Goal: Task Accomplishment & Management: Manage account settings

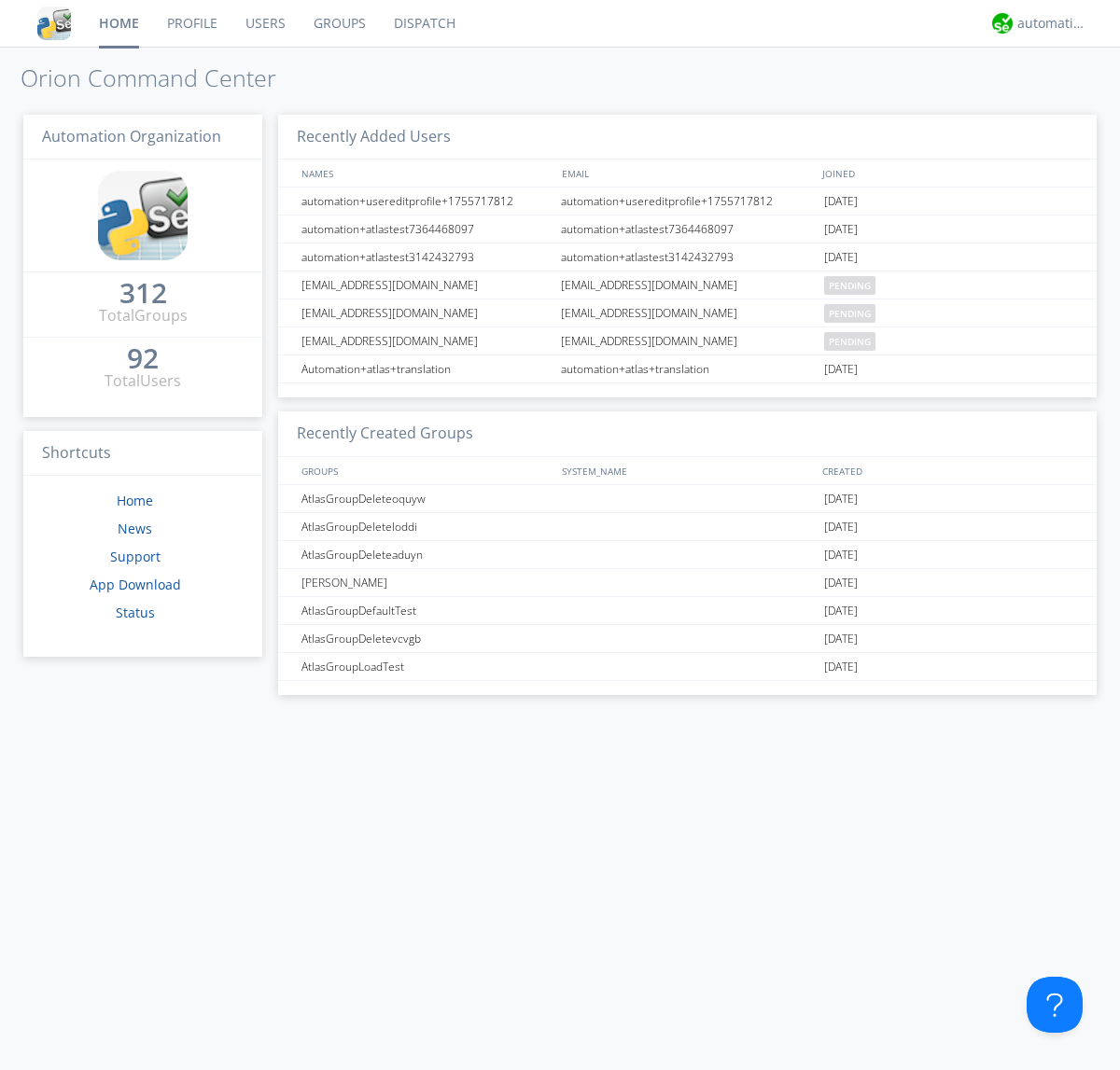
click at [338, 23] on link "Groups" at bounding box center [340, 23] width 81 height 47
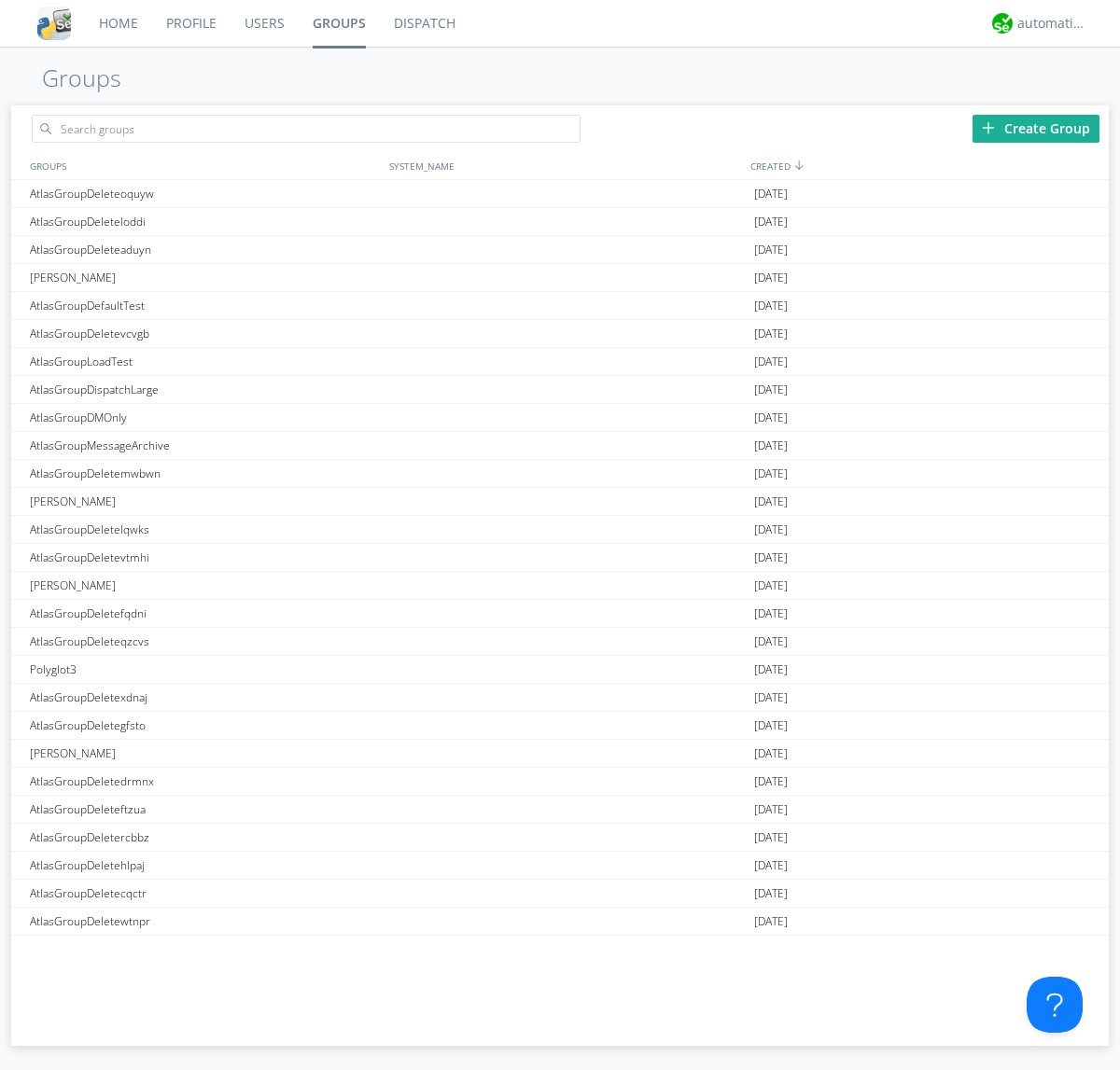
click at [1036, 128] on div "Create Group" at bounding box center [1036, 129] width 127 height 28
click at [338, 23] on link "Groups" at bounding box center [339, 23] width 81 height 47
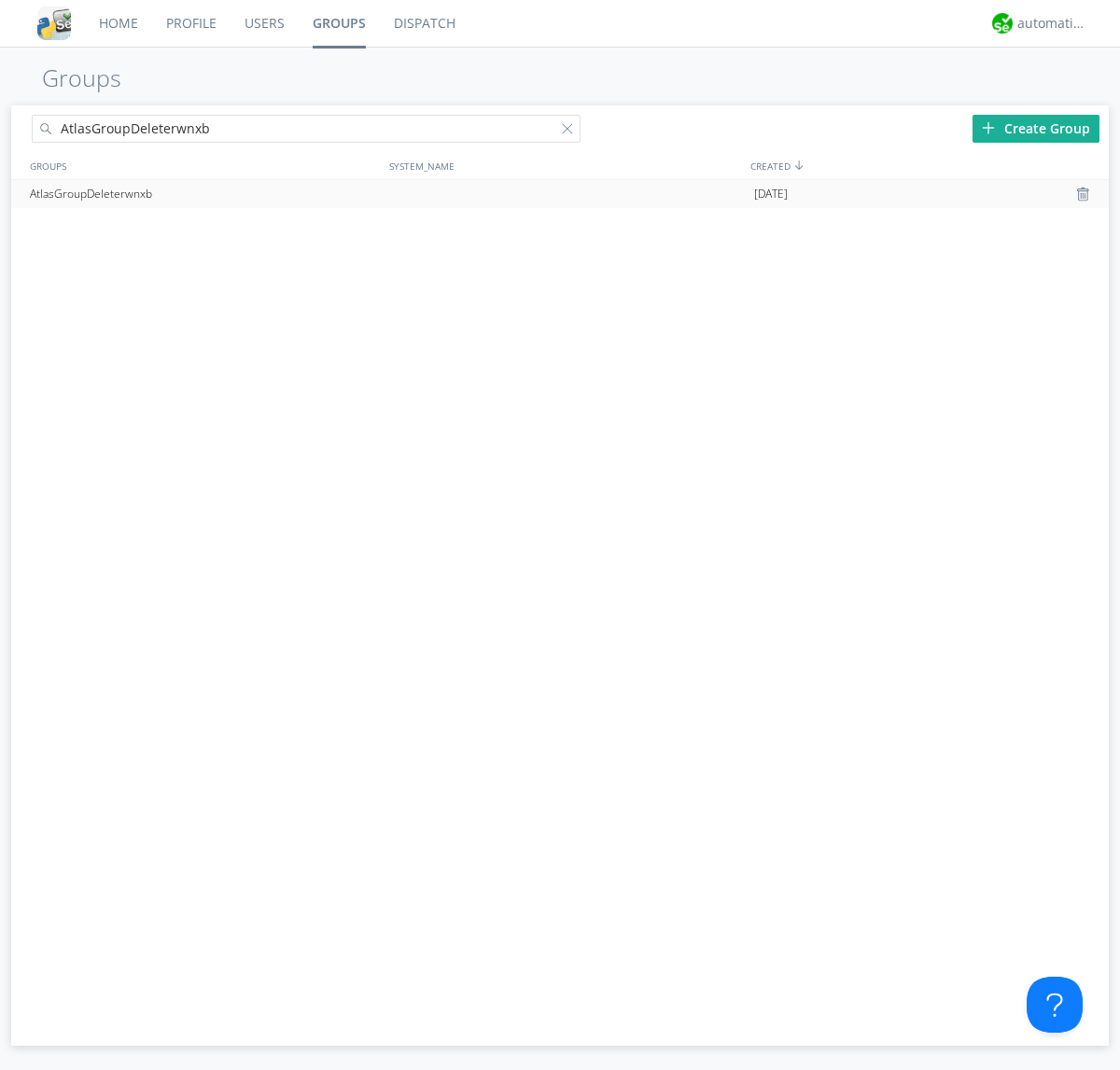
type input "AtlasGroupDeleterwnxb"
click at [1084, 194] on div at bounding box center [1085, 194] width 19 height 15
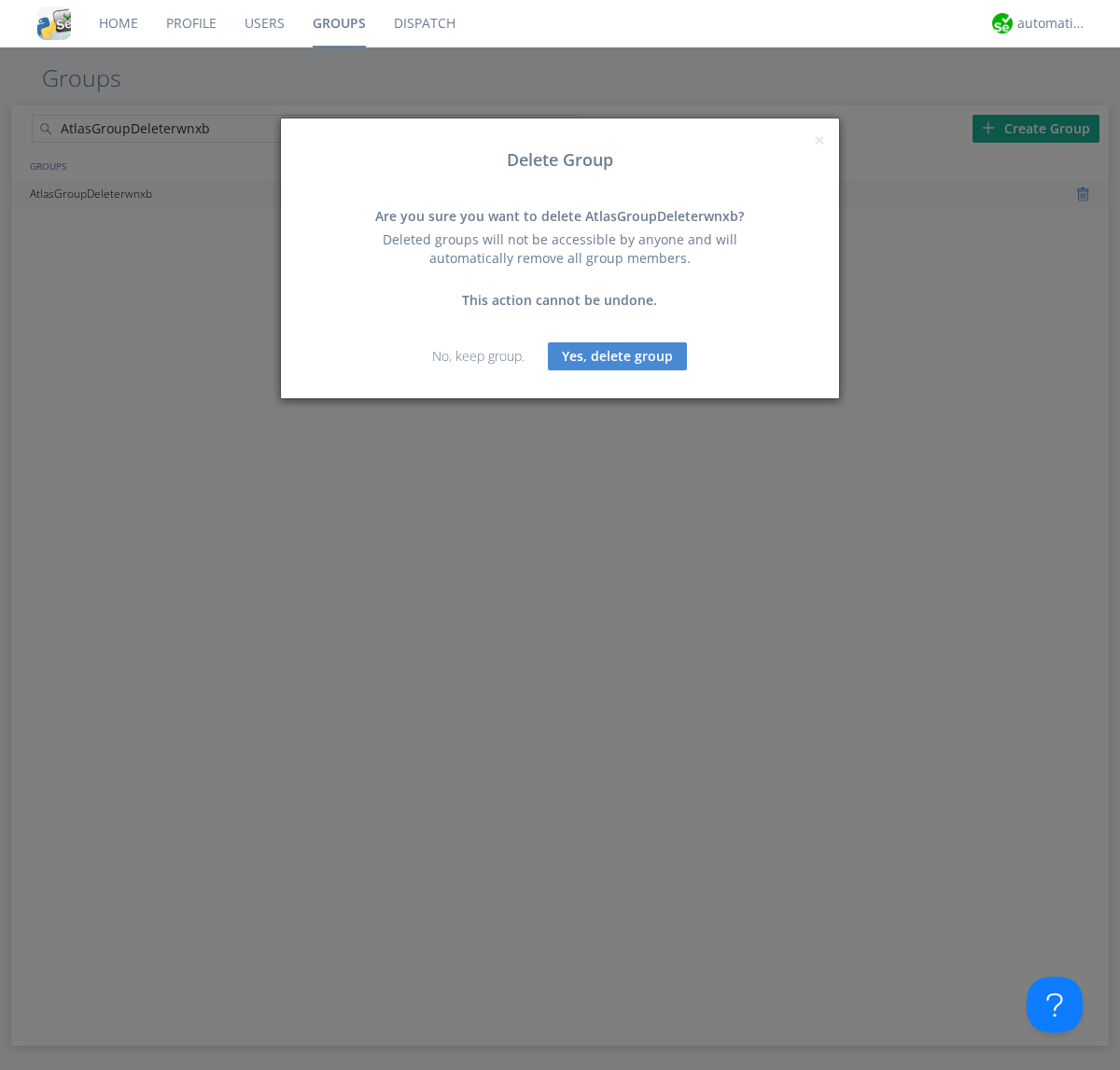
click at [618, 356] on button "Yes, delete group" at bounding box center [617, 357] width 139 height 28
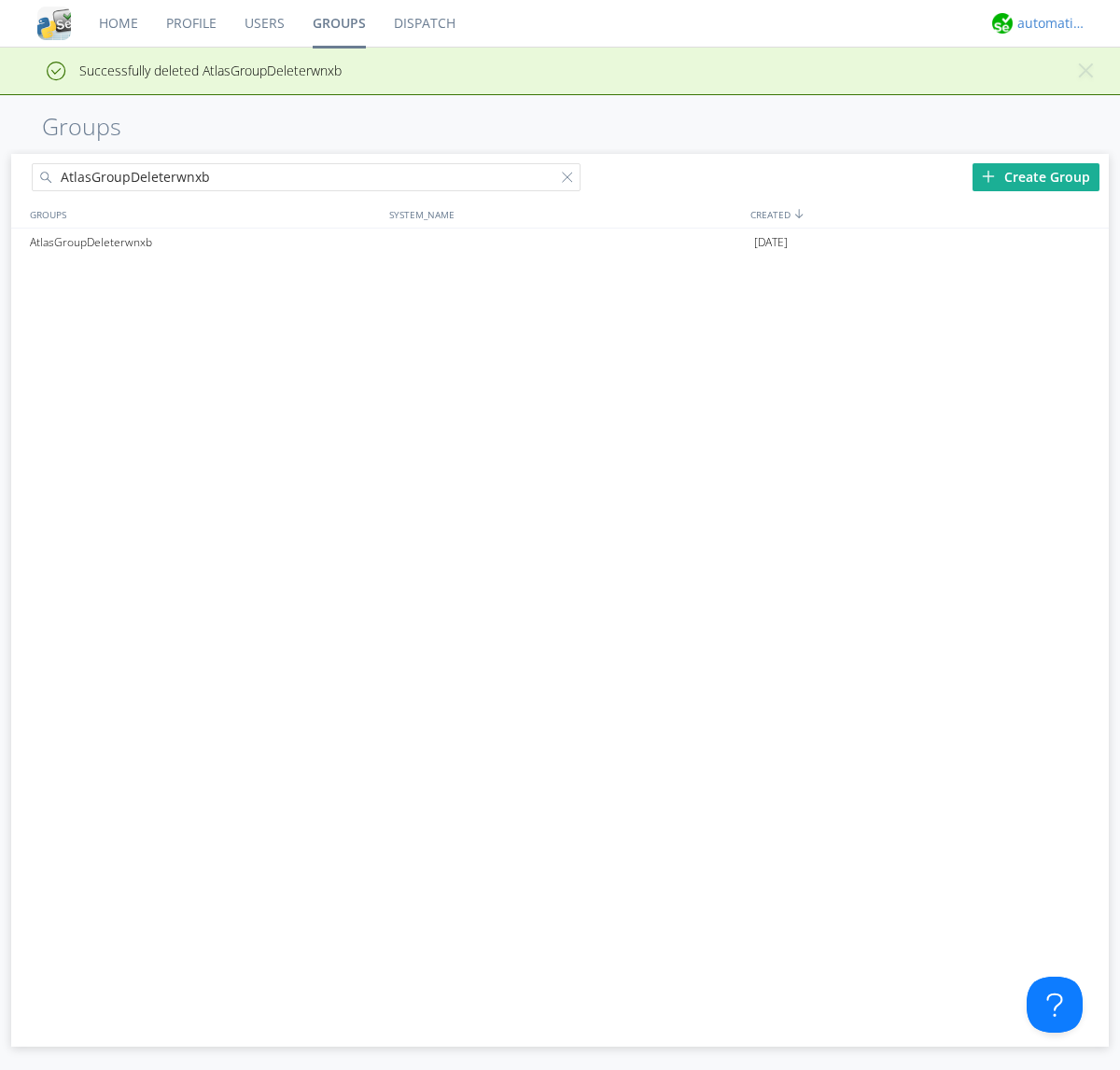
click at [1047, 23] on div "automation+atlas" at bounding box center [1052, 23] width 70 height 19
